Goal: Navigation & Orientation: Understand site structure

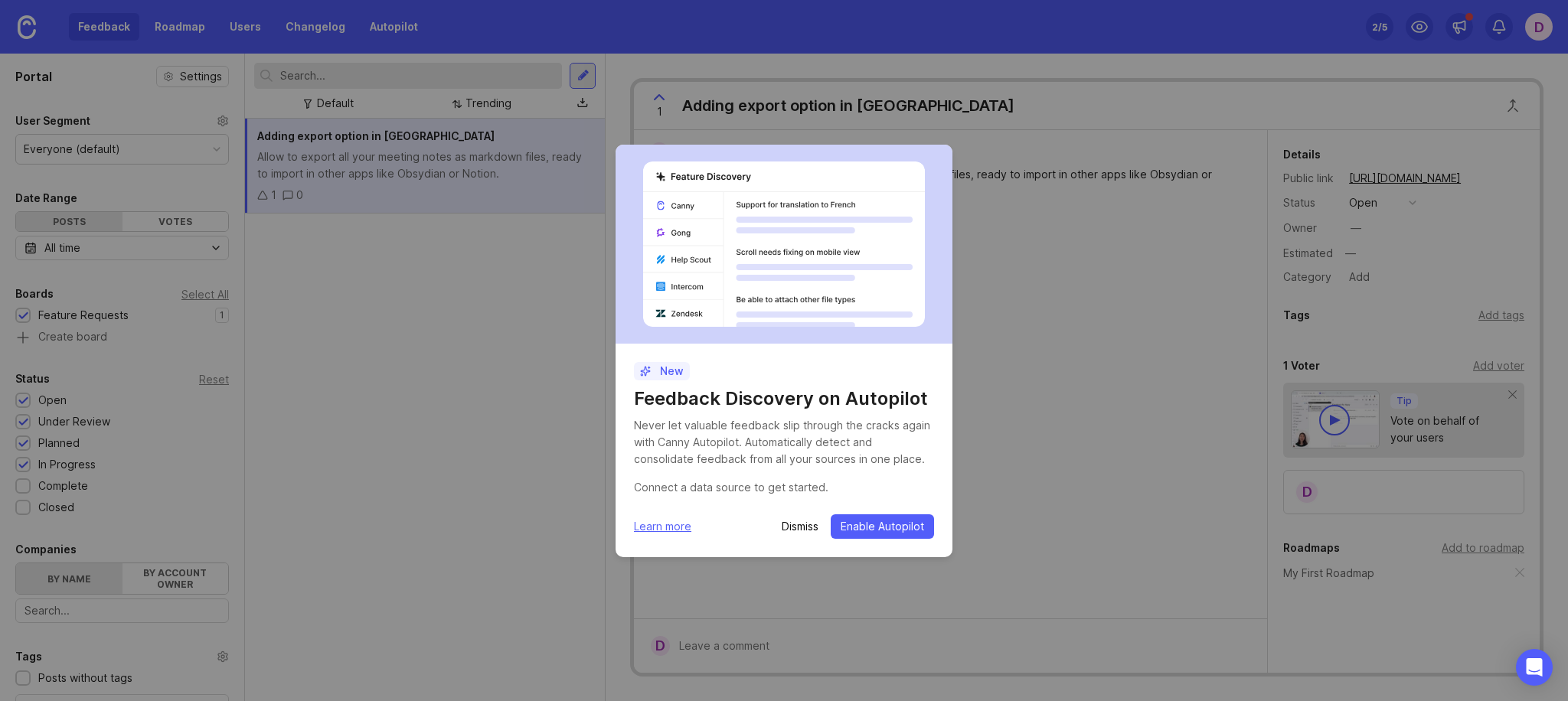
click at [796, 526] on p "Dismiss" at bounding box center [800, 527] width 36 height 15
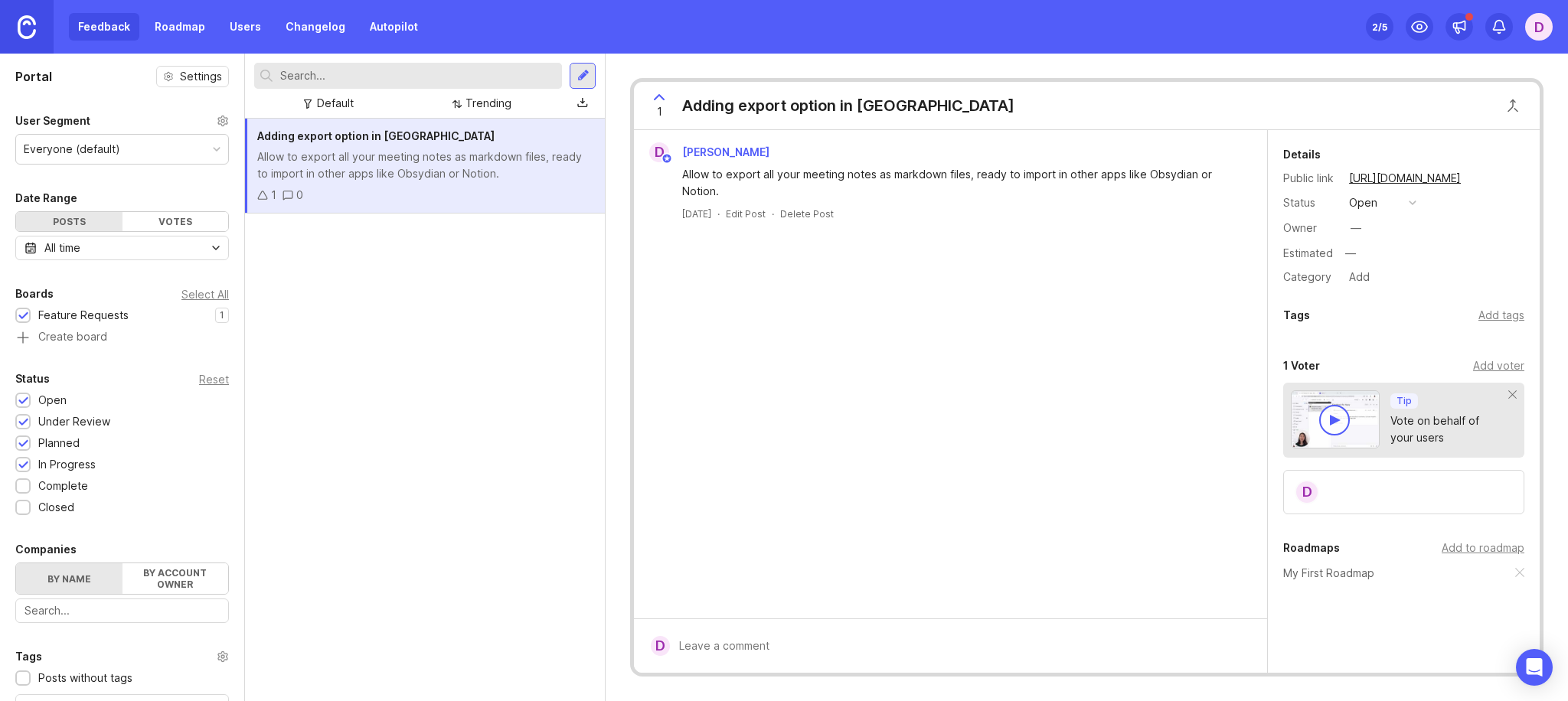
click at [27, 33] on img at bounding box center [26, 27] width 18 height 24
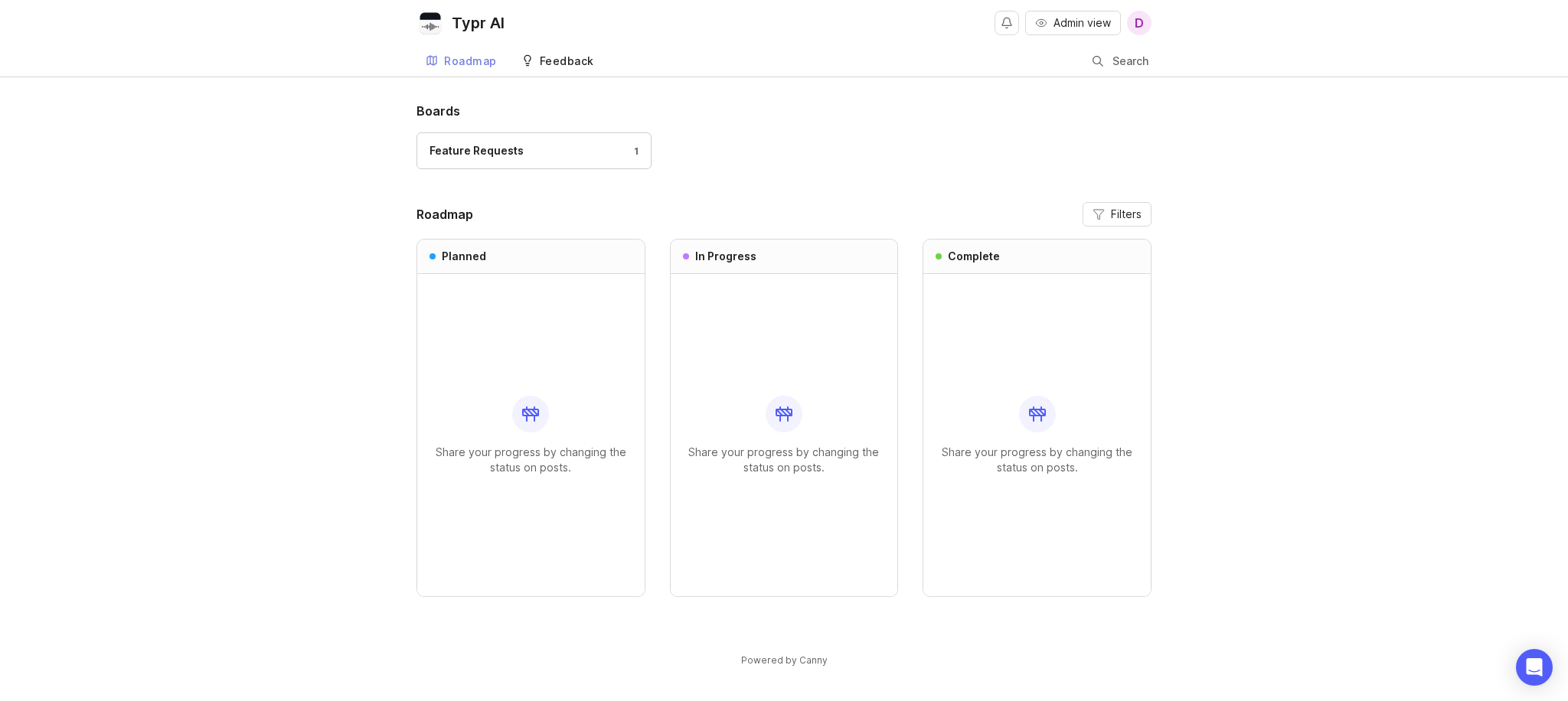
click at [546, 61] on div "Feedback" at bounding box center [566, 60] width 55 height 11
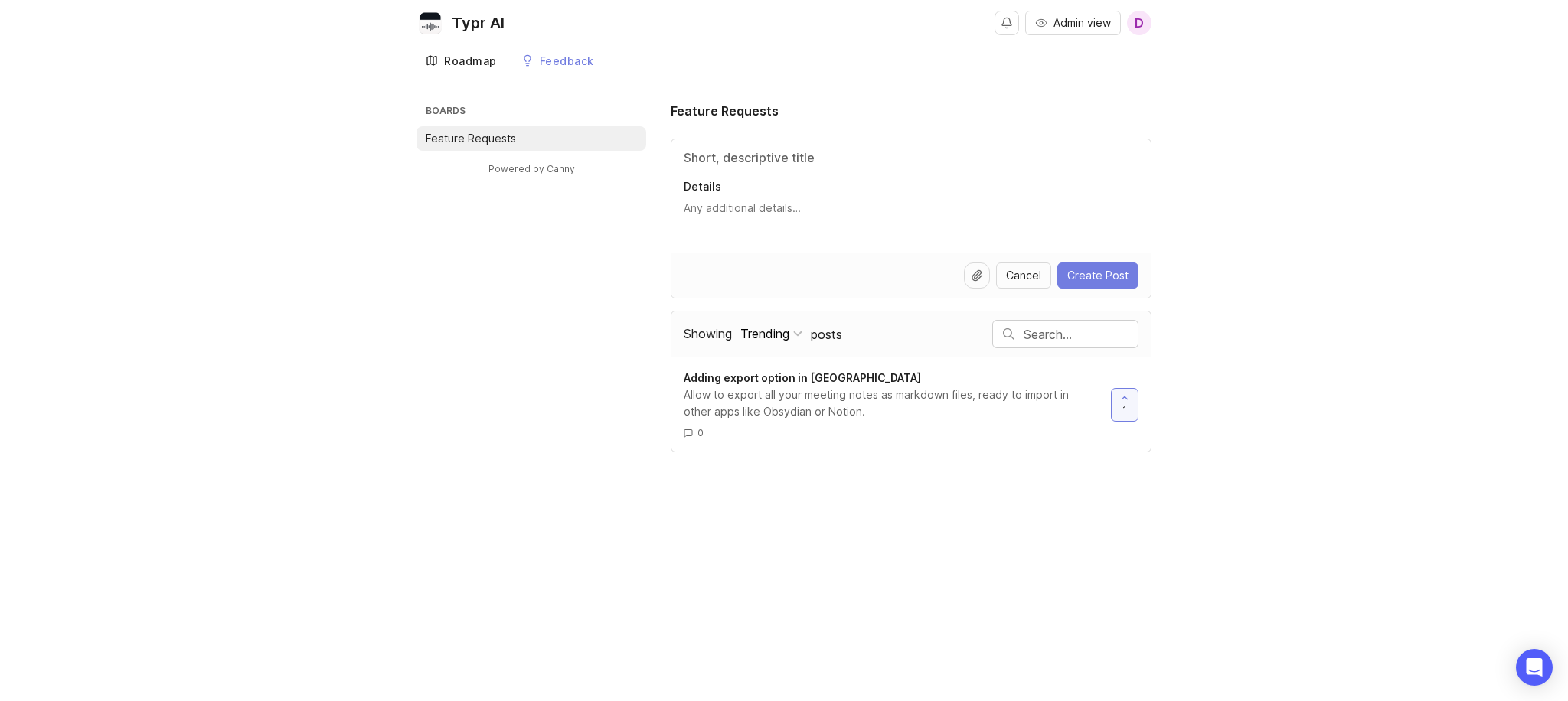
click at [454, 68] on link "Roadmap" at bounding box center [461, 61] width 90 height 32
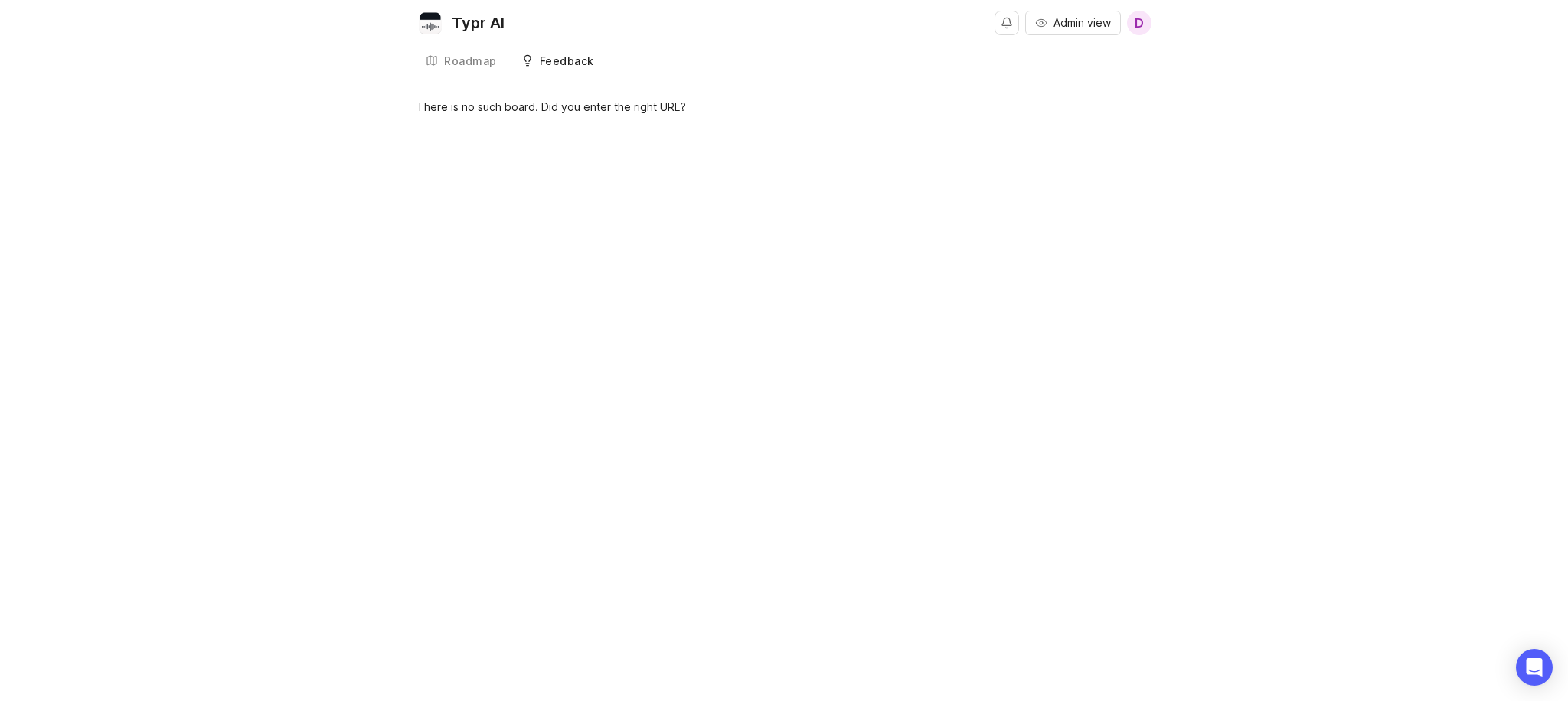
click at [543, 65] on div "Feedback" at bounding box center [566, 60] width 55 height 11
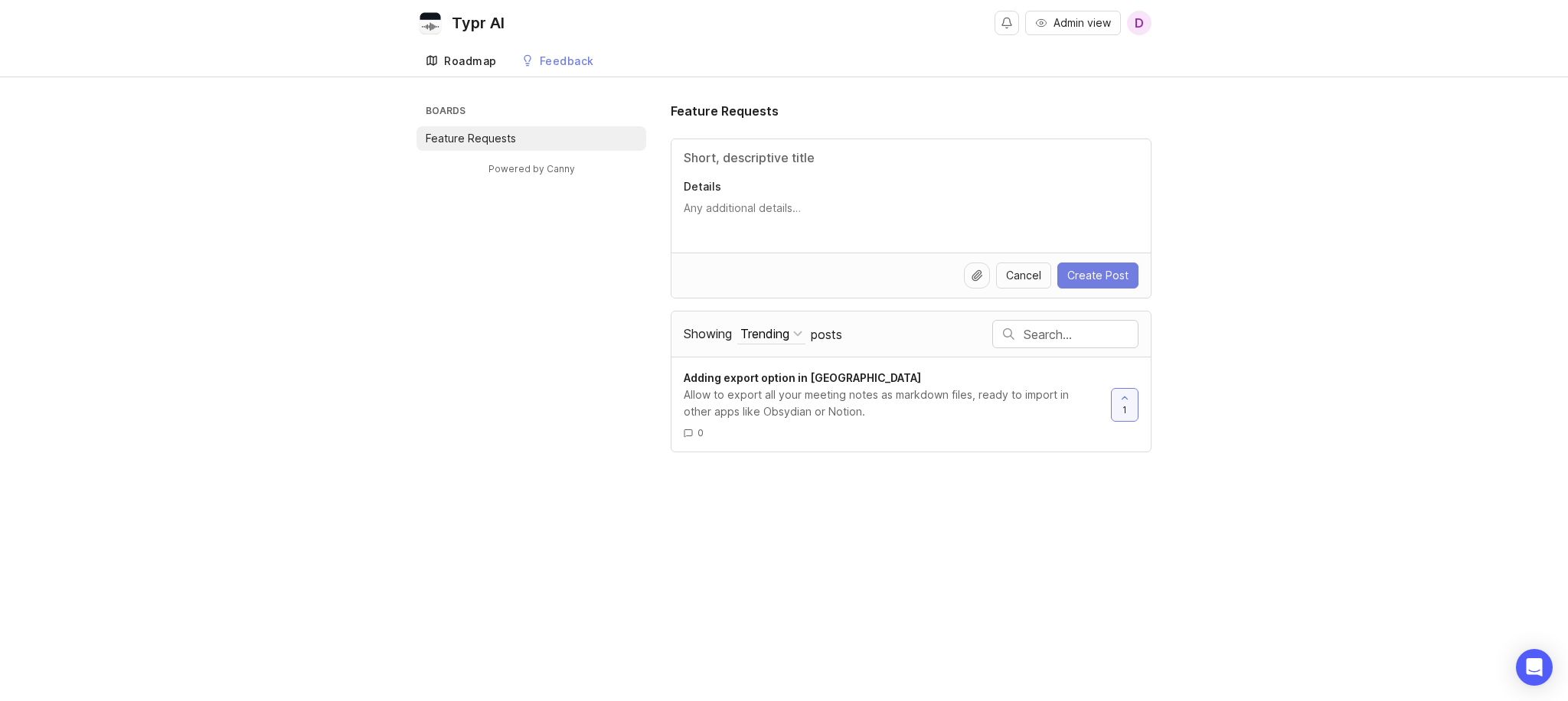
click at [473, 63] on div "Roadmap" at bounding box center [470, 60] width 53 height 11
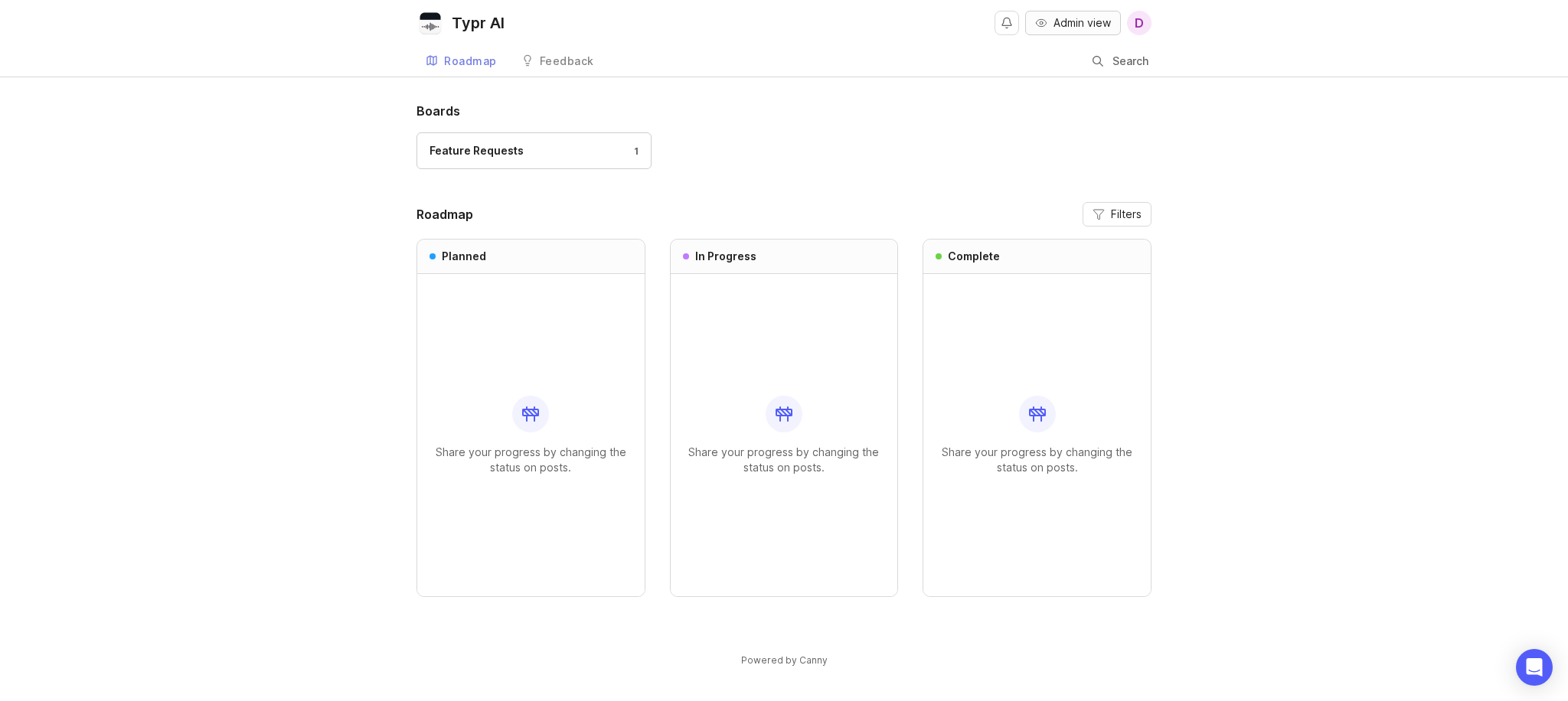
click at [1056, 29] on span "Admin view" at bounding box center [1082, 23] width 57 height 15
